Goal: Complete application form: Complete application form

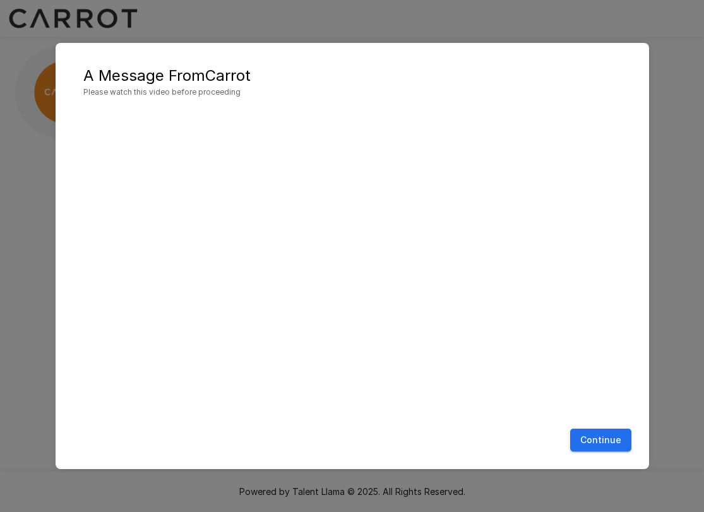
click at [591, 445] on button "Continue" at bounding box center [601, 440] width 61 height 23
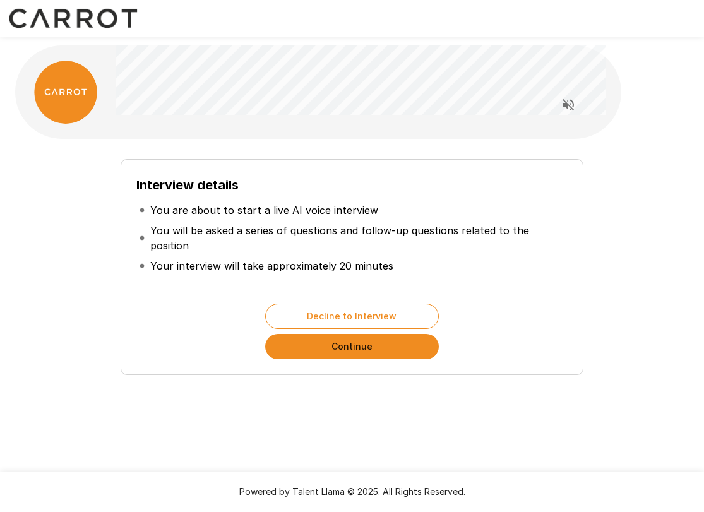
click at [381, 349] on button "Continue" at bounding box center [352, 346] width 174 height 25
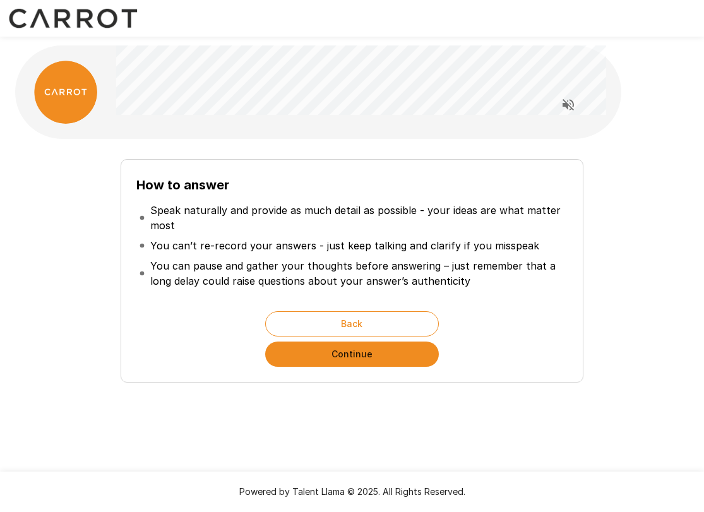
click at [362, 358] on button "Continue" at bounding box center [352, 354] width 174 height 25
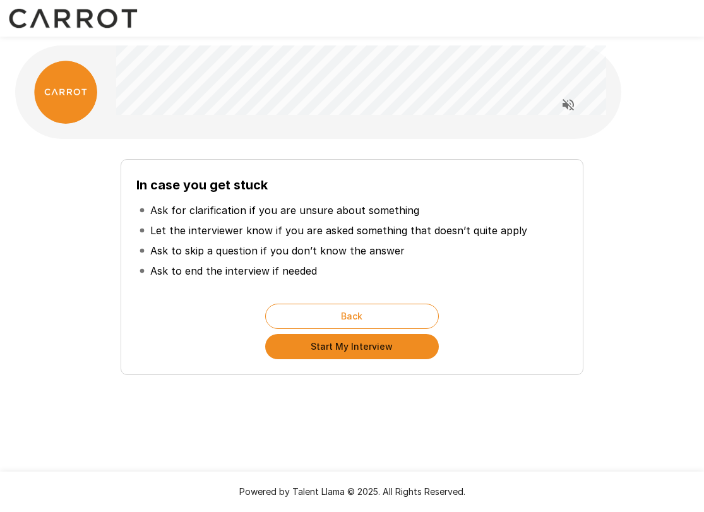
click at [375, 351] on button "Start My Interview" at bounding box center [352, 346] width 174 height 25
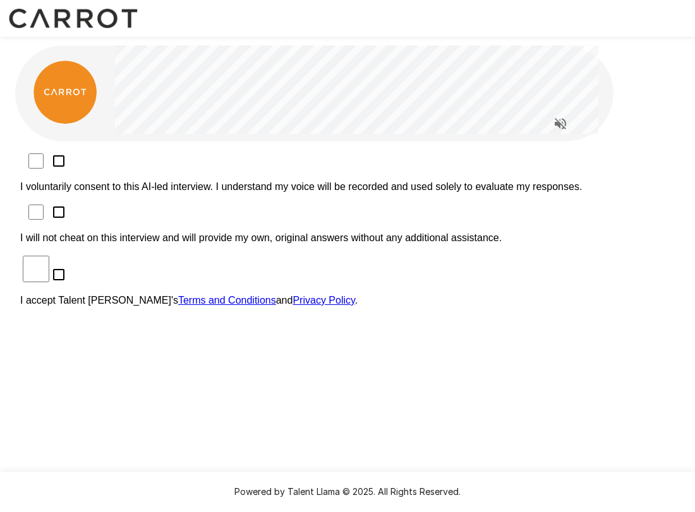
click at [110, 150] on div "I voluntarily consent to this AI-led interview. I understand my voice will be r…" at bounding box center [347, 306] width 665 height 328
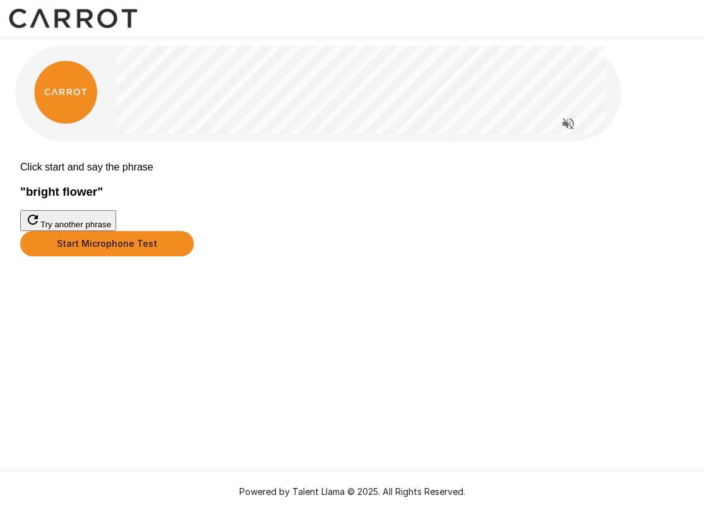
click at [194, 257] on button "Start Microphone Test" at bounding box center [107, 243] width 174 height 25
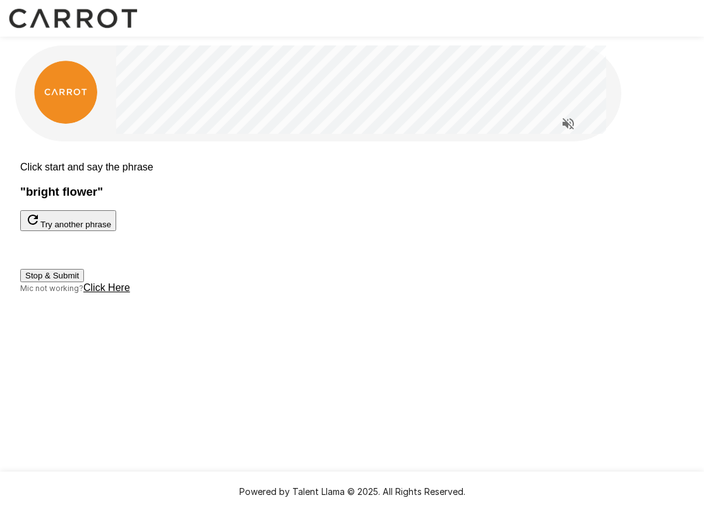
click at [84, 282] on button "Stop & Submit" at bounding box center [52, 275] width 64 height 13
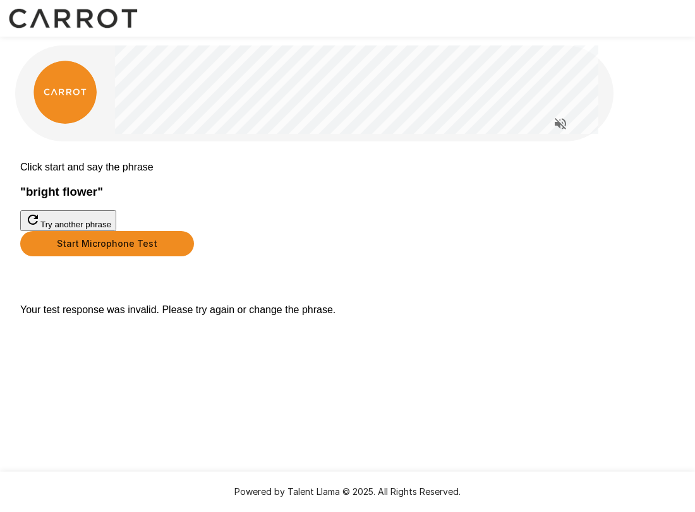
click at [329, 326] on div "Click start and say the phrase " bright flower " Try another phrase Start Micro…" at bounding box center [347, 239] width 655 height 174
click at [194, 257] on button "Start Microphone Test" at bounding box center [107, 243] width 174 height 25
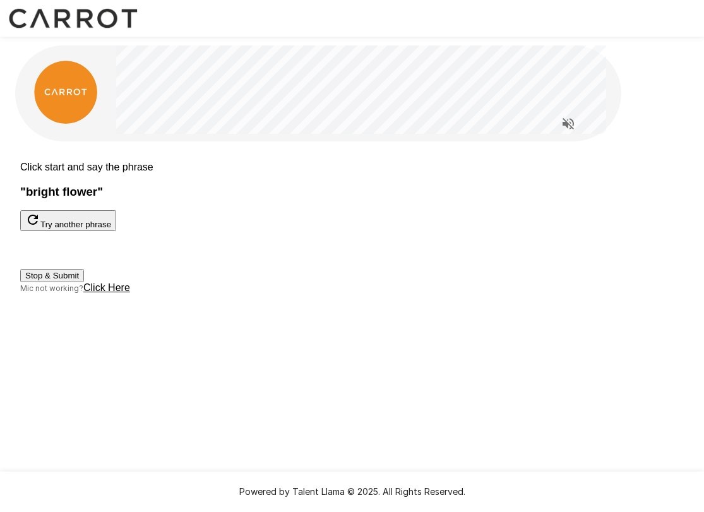
click at [84, 282] on button "Stop & Submit" at bounding box center [52, 275] width 64 height 13
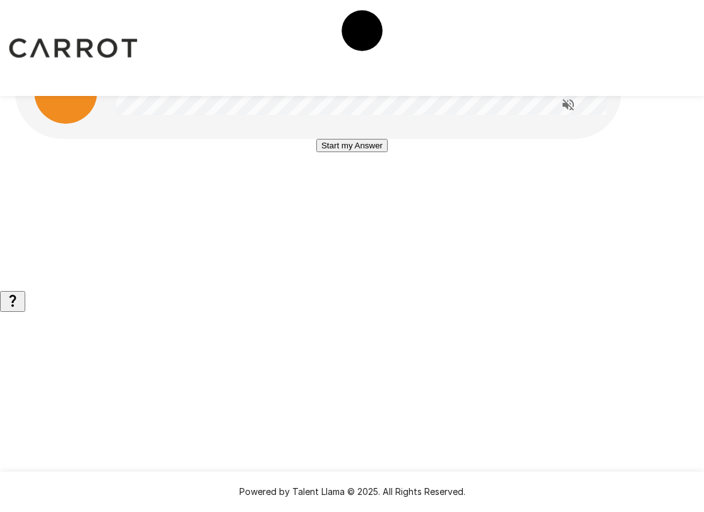
click at [350, 152] on button "Start my Answer" at bounding box center [352, 145] width 71 height 13
drag, startPoint x: 339, startPoint y: 286, endPoint x: 291, endPoint y: 298, distance: 50.1
click at [334, 190] on button "Stop & Submit" at bounding box center [352, 183] width 64 height 13
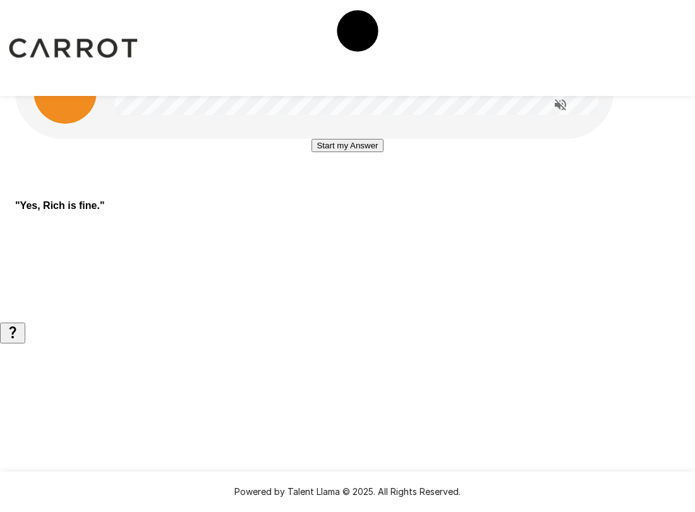
click at [383, 152] on button "Start my Answer" at bounding box center [346, 145] width 71 height 13
click at [379, 190] on div "Stop & Submit" at bounding box center [347, 183] width 64 height 13
click at [379, 190] on div "Stop & Submit" at bounding box center [347, 164] width 64 height 51
click at [379, 190] on button "Stop & Submit" at bounding box center [347, 183] width 64 height 13
click at [371, 152] on button "Start my Answer" at bounding box center [346, 145] width 71 height 13
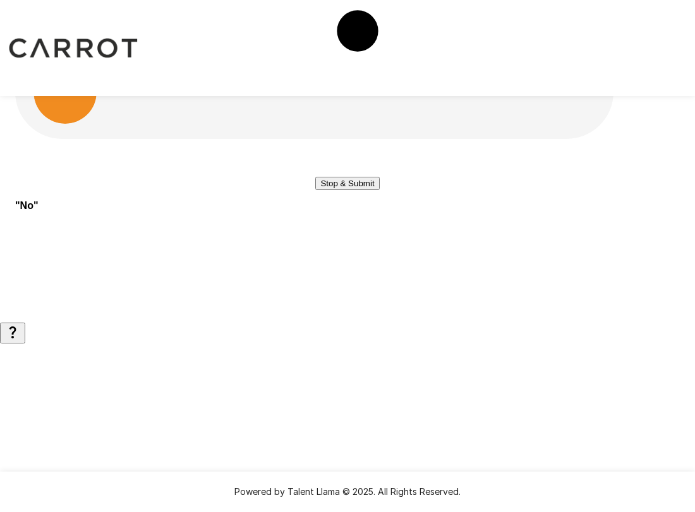
click at [377, 190] on button "Stop & Submit" at bounding box center [347, 183] width 64 height 13
click at [383, 152] on button "Start my Answer" at bounding box center [346, 145] width 71 height 13
click at [379, 190] on button "Stop & Submit" at bounding box center [347, 183] width 64 height 13
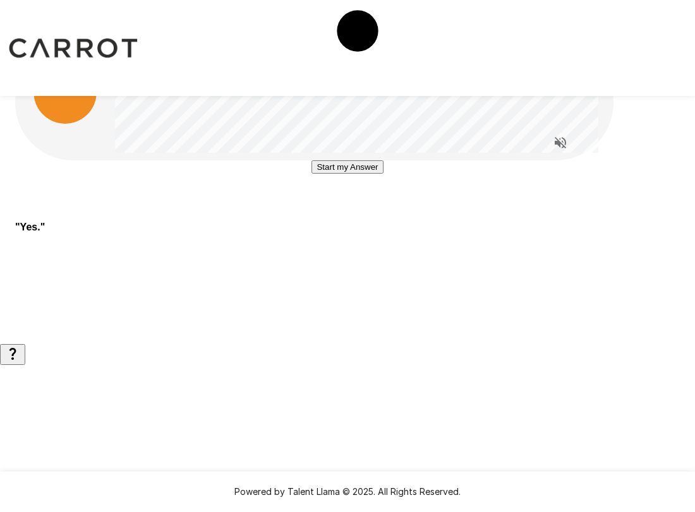
click at [380, 174] on button "Start my Answer" at bounding box center [346, 166] width 71 height 13
click at [363, 212] on button "Stop & Submit" at bounding box center [347, 204] width 64 height 13
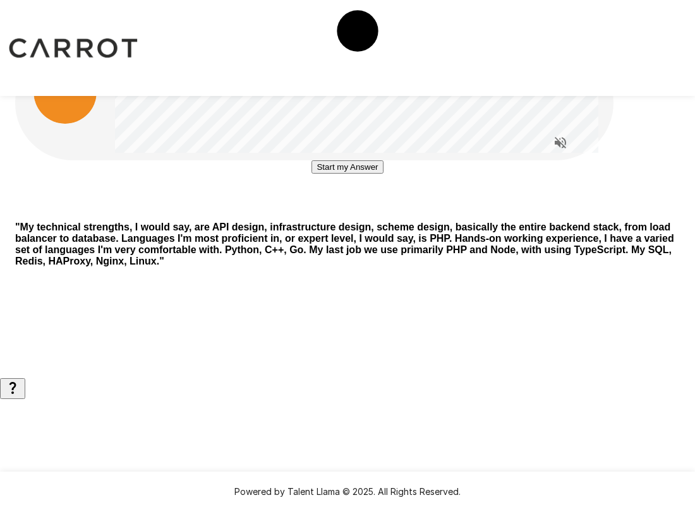
click at [379, 174] on button "Start my Answer" at bounding box center [346, 166] width 71 height 13
click at [325, 212] on button "Stop & Submit" at bounding box center [347, 204] width 64 height 13
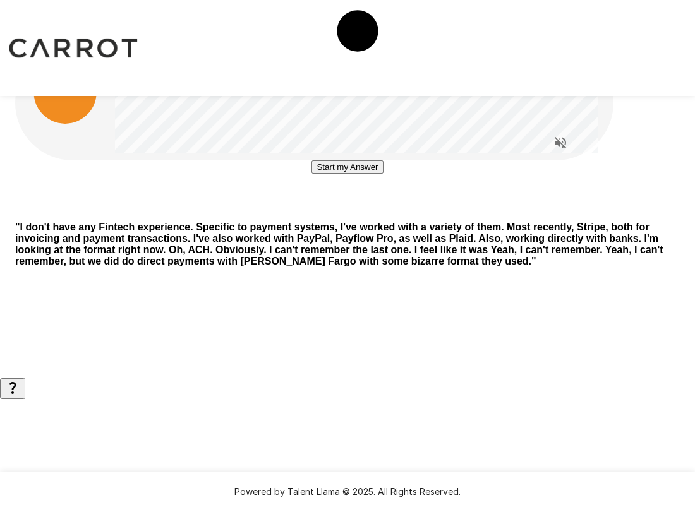
click at [217, 212] on div "Start my Answer" at bounding box center [347, 185] width 665 height 51
click at [378, 174] on button "Start my Answer" at bounding box center [346, 166] width 71 height 13
click at [413, 212] on div "Stop & Submit" at bounding box center [347, 185] width 665 height 51
click at [379, 212] on button "Stop & Submit" at bounding box center [347, 204] width 64 height 13
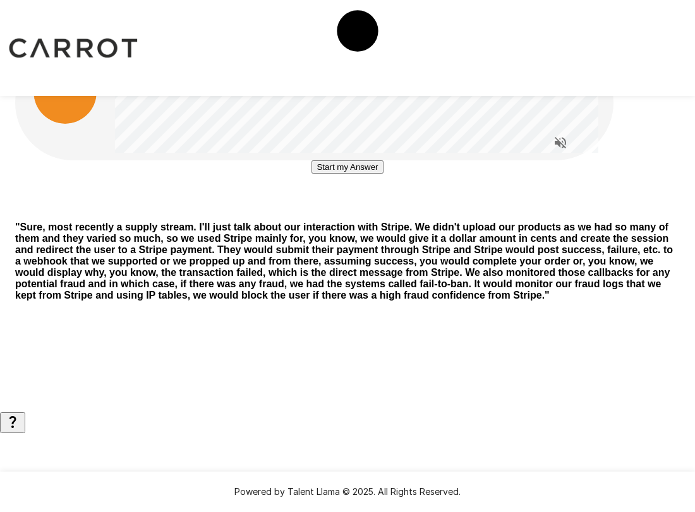
click at [361, 174] on button "Start my Answer" at bounding box center [346, 166] width 71 height 13
click at [379, 212] on button "Stop & Submit" at bounding box center [347, 204] width 64 height 13
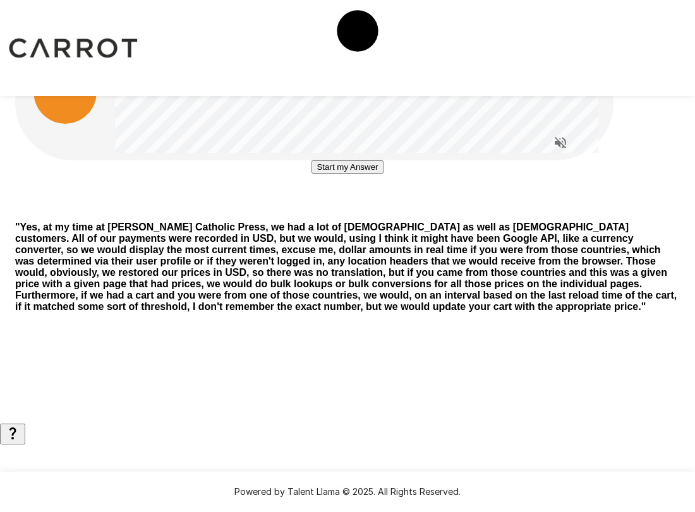
click at [383, 174] on button "Start my Answer" at bounding box center [346, 166] width 71 height 13
click at [379, 212] on button "Stop & Submit" at bounding box center [347, 204] width 64 height 13
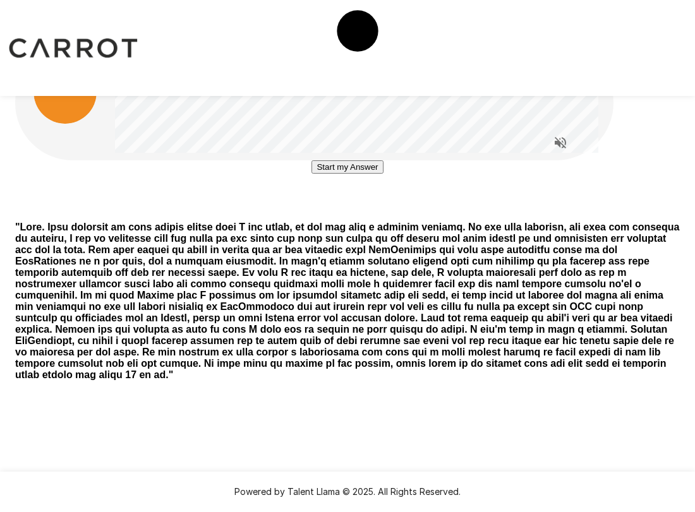
click at [322, 174] on button "Start my Answer" at bounding box center [346, 166] width 71 height 13
drag, startPoint x: 390, startPoint y: 322, endPoint x: 381, endPoint y: 310, distance: 15.8
click at [384, 212] on div "Stop & Submit" at bounding box center [347, 185] width 665 height 51
click at [379, 212] on button "Stop & Submit" at bounding box center [347, 204] width 64 height 13
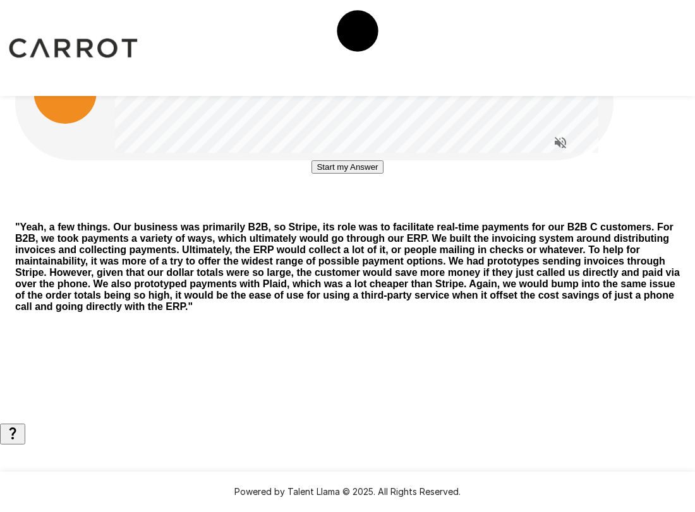
click at [383, 174] on button "Start my Answer" at bounding box center [346, 166] width 71 height 13
click at [332, 212] on button "Stop & Submit" at bounding box center [347, 204] width 64 height 13
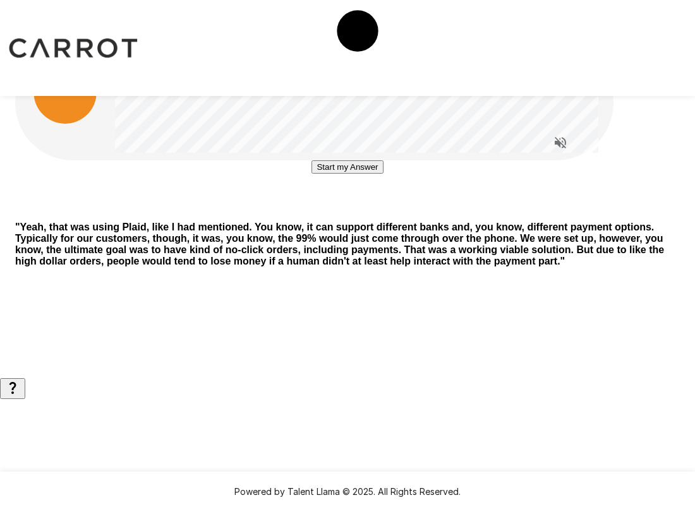
click at [337, 174] on button "Start my Answer" at bounding box center [346, 166] width 71 height 13
click at [320, 212] on div "Stop & Submit" at bounding box center [347, 185] width 64 height 51
click at [324, 212] on button "Stop & Submit" at bounding box center [347, 204] width 64 height 13
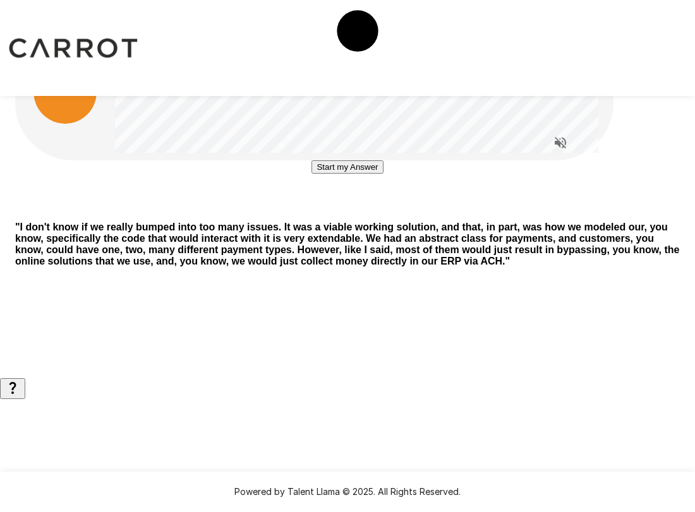
click at [342, 174] on button "Start my Answer" at bounding box center [346, 166] width 71 height 13
click at [346, 212] on button "Stop & Submit" at bounding box center [347, 204] width 64 height 13
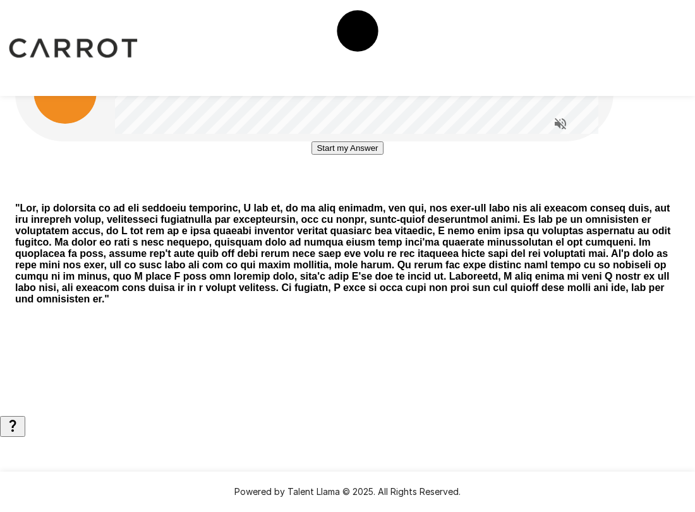
click at [380, 155] on button "Start my Answer" at bounding box center [346, 148] width 71 height 13
click at [338, 193] on button "Stop & Submit" at bounding box center [347, 185] width 64 height 13
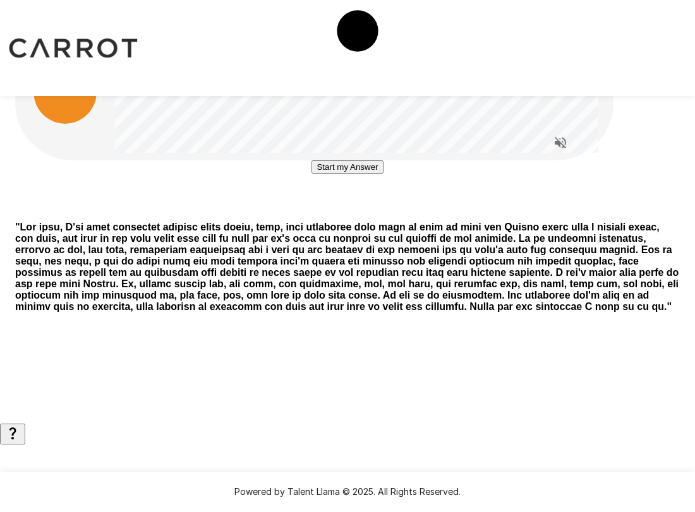
drag, startPoint x: 351, startPoint y: 298, endPoint x: 468, endPoint y: 281, distance: 118.1
click at [351, 174] on button "Start my Answer" at bounding box center [346, 166] width 71 height 13
click at [379, 212] on button "Stop & Submit" at bounding box center [347, 204] width 64 height 13
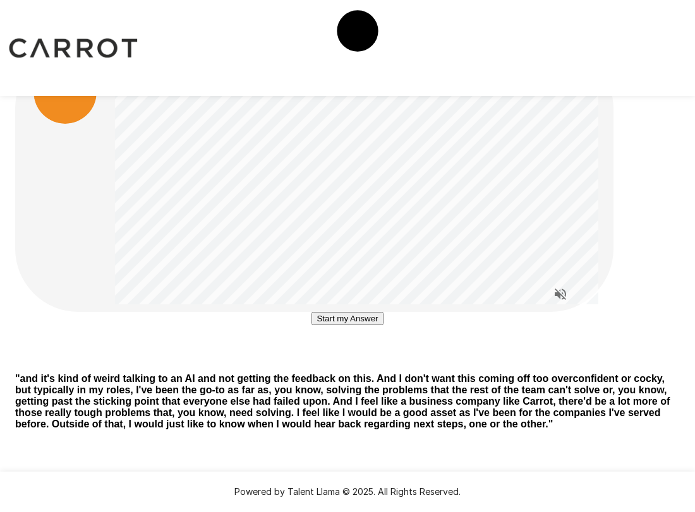
click at [342, 325] on button "Start my Answer" at bounding box center [346, 318] width 71 height 13
click at [349, 363] on button "Stop & Submit" at bounding box center [347, 356] width 64 height 13
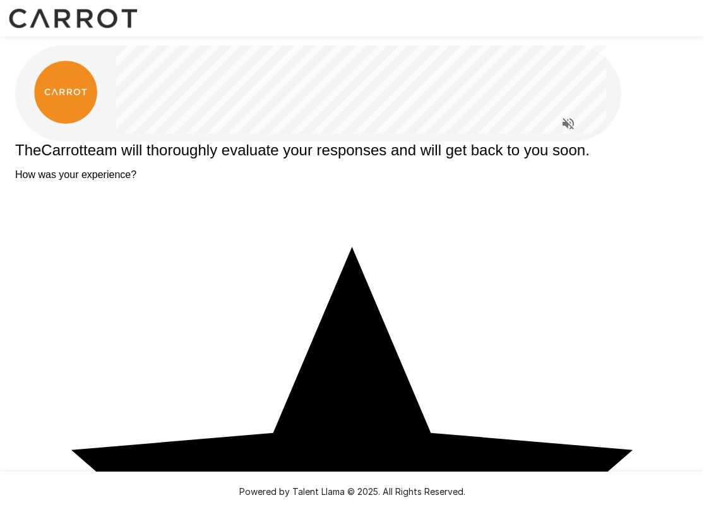
type textarea "*"
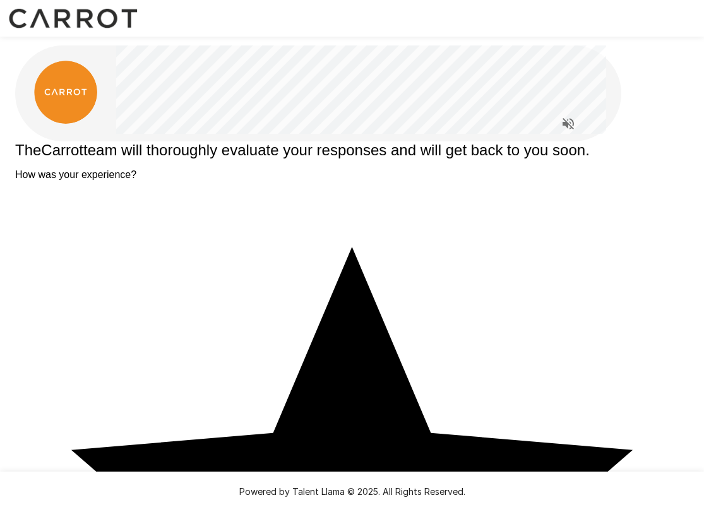
type textarea "**********"
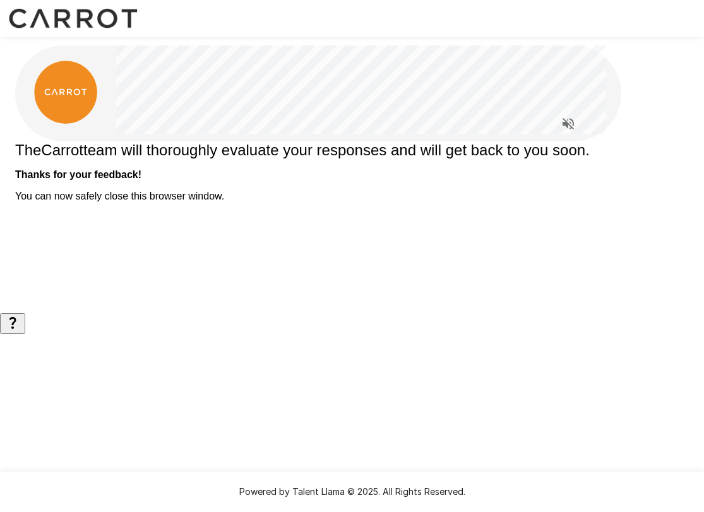
click at [198, 192] on div "The Carrot team will thoroughly evaluate your responses and will get back to yo…" at bounding box center [352, 172] width 674 height 61
